Goal: Task Accomplishment & Management: Manage account settings

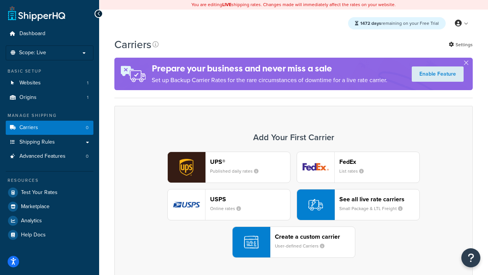
click at [294, 204] on div "UPS® Published daily rates FedEx List rates USPS Online rates See all live rate…" at bounding box center [293, 204] width 342 height 106
click at [379, 161] on header "FedEx" at bounding box center [379, 161] width 80 height 7
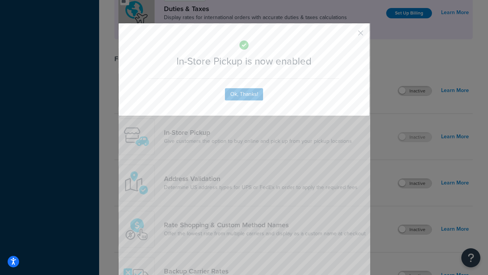
click at [349, 35] on button "button" at bounding box center [350, 36] width 2 height 2
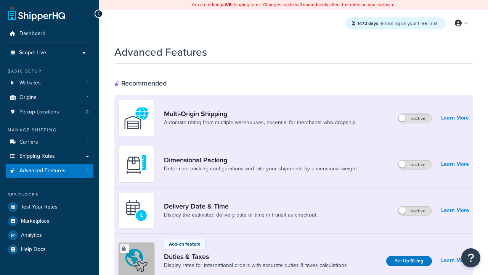
scroll to position [247, 0]
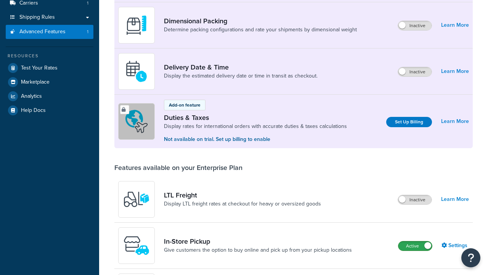
click at [415, 241] on label "Active" at bounding box center [415, 245] width 34 height 9
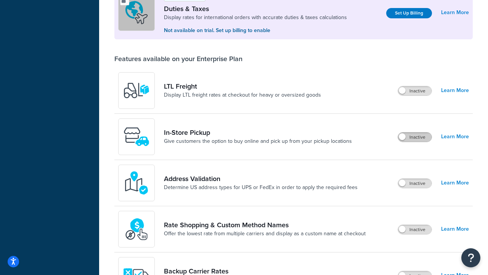
scroll to position [233, 0]
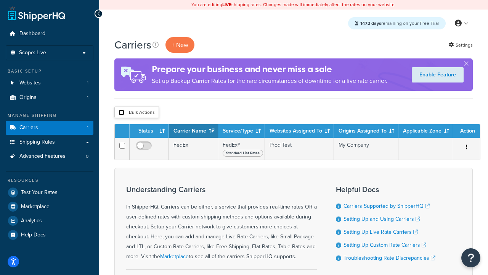
click at [121, 112] on input "checkbox" at bounding box center [122, 112] width 6 height 6
checkbox input "true"
click at [0, 0] on button "Delete" at bounding box center [0, 0] width 0 height 0
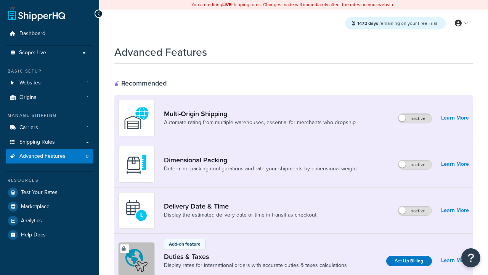
scroll to position [340, 0]
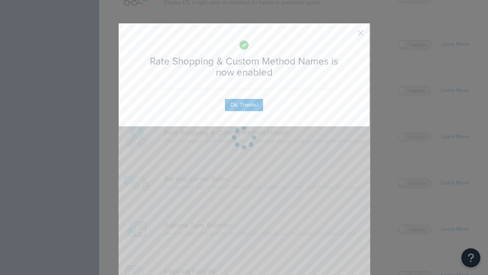
scroll to position [0, 0]
click at [349, 35] on button "button" at bounding box center [350, 36] width 2 height 2
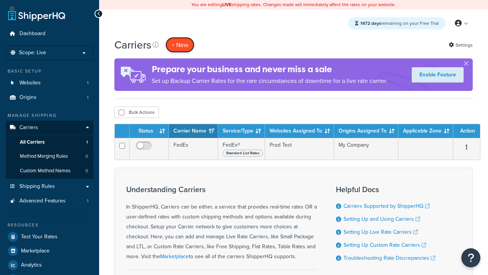
click at [180, 45] on button "+ New" at bounding box center [179, 45] width 29 height 16
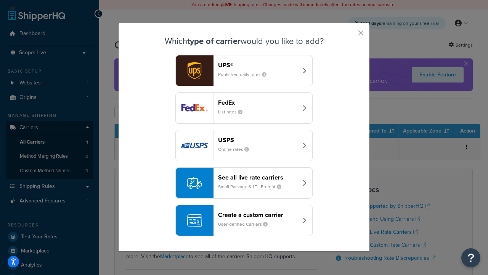
click at [244, 183] on div "See all live rate carriers Small Package & LTL Freight" at bounding box center [258, 183] width 80 height 18
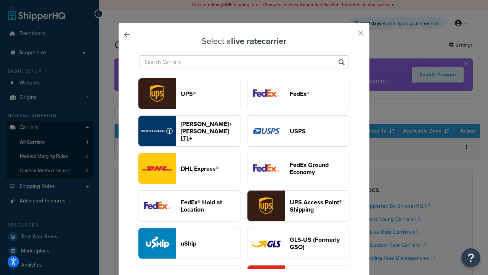
click at [299, 131] on header "USPS" at bounding box center [320, 130] width 60 height 7
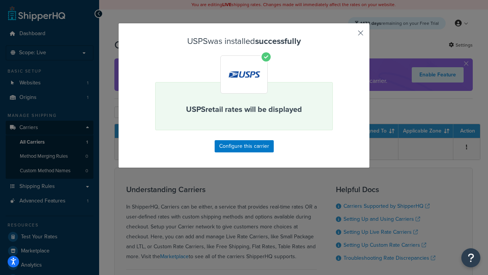
click at [349, 35] on button "button" at bounding box center [350, 36] width 2 height 2
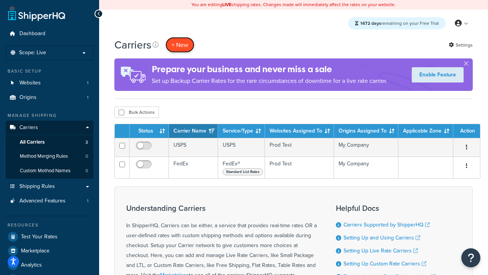
click at [180, 45] on button "+ New" at bounding box center [179, 45] width 29 height 16
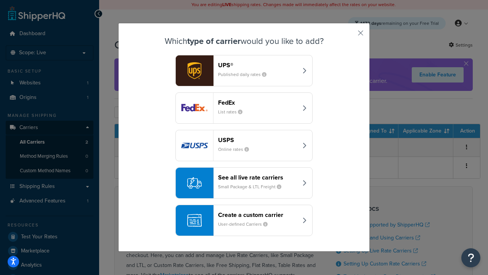
click at [244, 183] on div "See all live rate carriers Small Package & LTL Freight" at bounding box center [258, 183] width 80 height 18
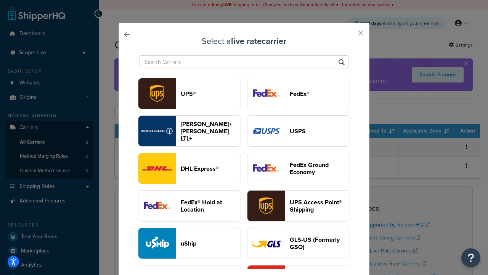
click at [299, 93] on header "FedEx®" at bounding box center [320, 93] width 60 height 7
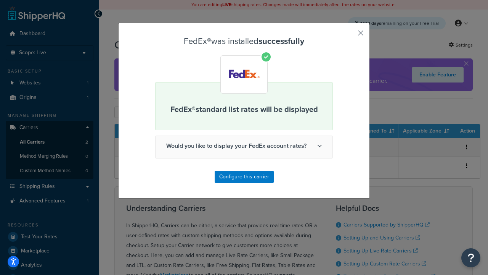
click at [349, 35] on button "button" at bounding box center [350, 36] width 2 height 2
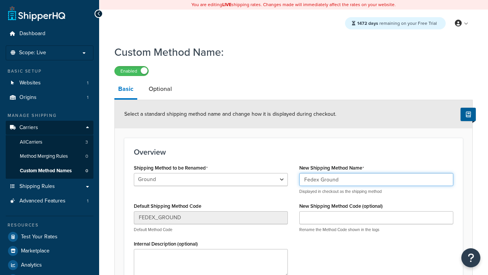
type input "Fedex Ground"
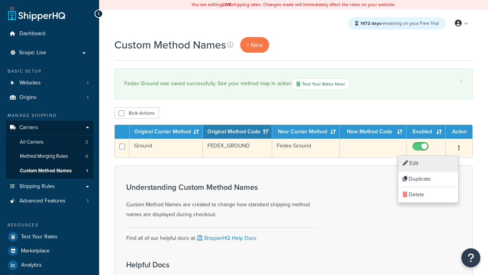
click at [428, 163] on link "Edit" at bounding box center [428, 164] width 60 height 16
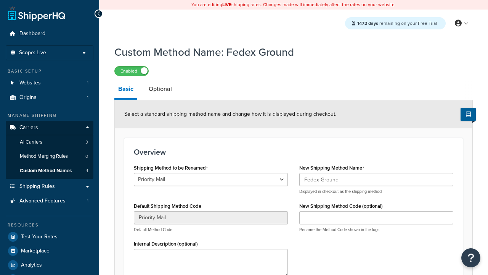
select select "725519"
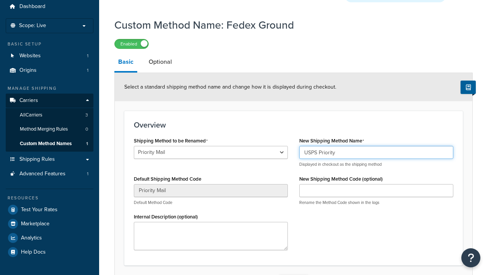
type input "USPS Priority"
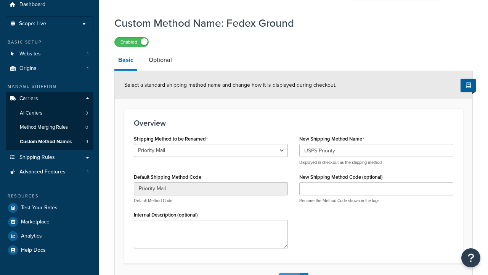
click at [289, 273] on button "Save" at bounding box center [289, 279] width 21 height 12
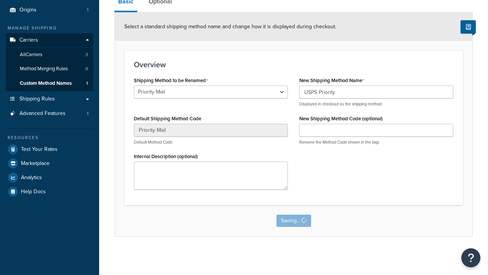
scroll to position [0, 0]
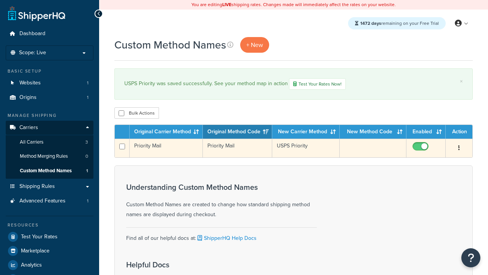
click at [459, 148] on icon "button" at bounding box center [459, 147] width 2 height 5
click at [0, 0] on link "Duplicate" at bounding box center [0, 0] width 0 height 0
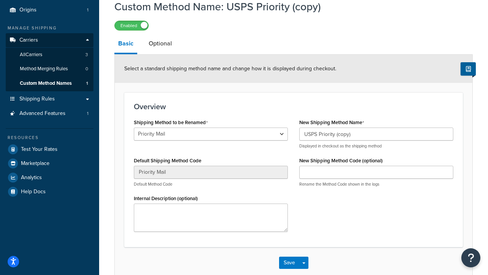
select select "725510"
type input "FEDEX_GROUND"
click at [289, 268] on button "Save" at bounding box center [289, 262] width 21 height 12
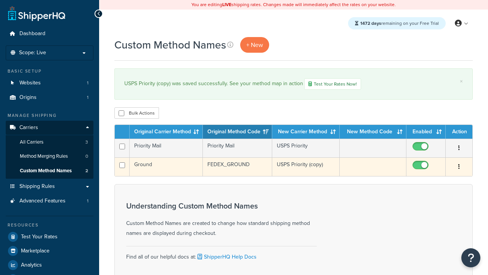
click at [459, 167] on icon "button" at bounding box center [459, 166] width 2 height 5
click at [0, 0] on link "Delete" at bounding box center [0, 0] width 0 height 0
